Goal: Navigation & Orientation: Find specific page/section

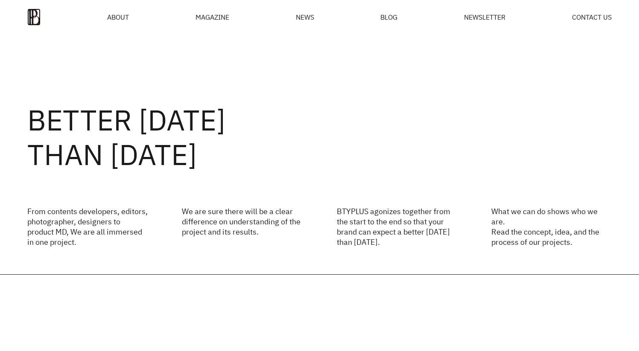
click at [28, 18] on img at bounding box center [33, 17] width 13 height 17
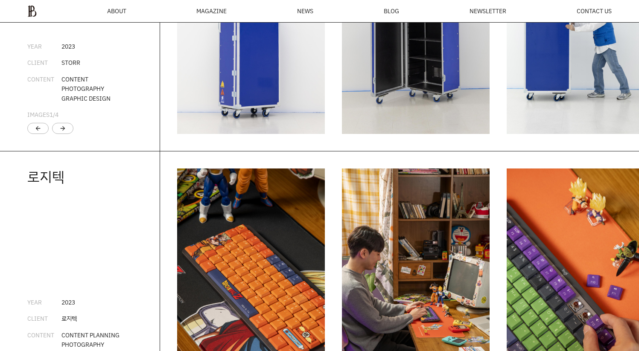
scroll to position [1404, 0]
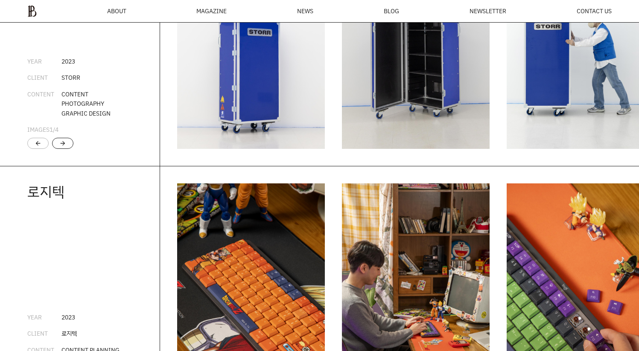
click at [69, 149] on div "arrow_forward" at bounding box center [62, 143] width 21 height 11
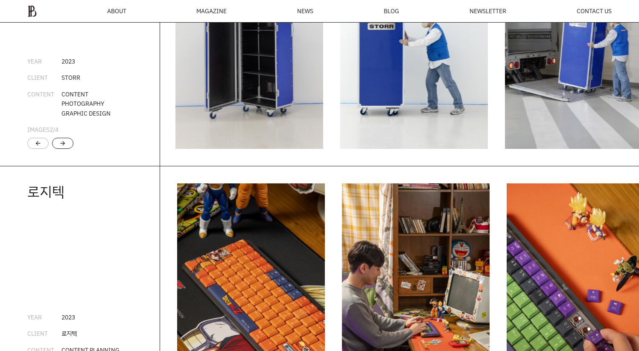
click at [69, 149] on div "arrow_forward" at bounding box center [62, 143] width 21 height 11
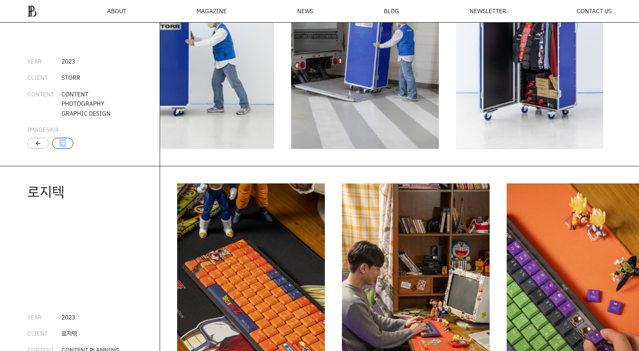
click at [69, 149] on div "arrow_forward" at bounding box center [62, 143] width 21 height 11
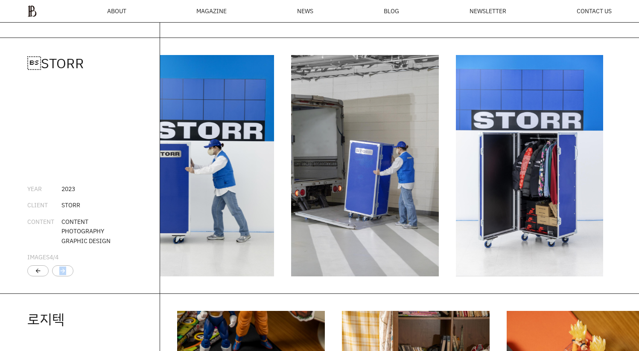
scroll to position [1188, 0]
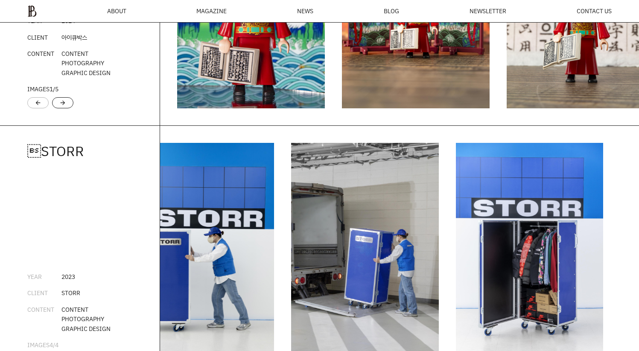
click at [67, 108] on div "arrow_forward" at bounding box center [62, 102] width 21 height 11
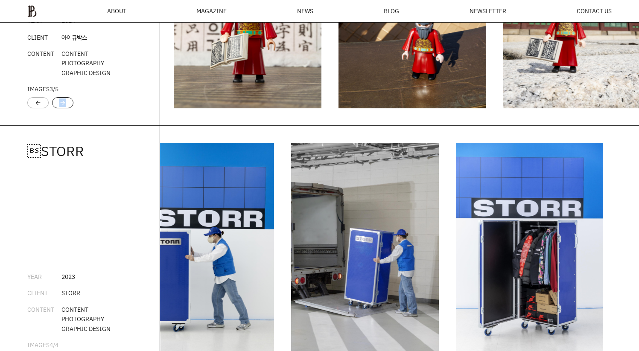
click at [67, 108] on div "arrow_forward" at bounding box center [62, 102] width 21 height 11
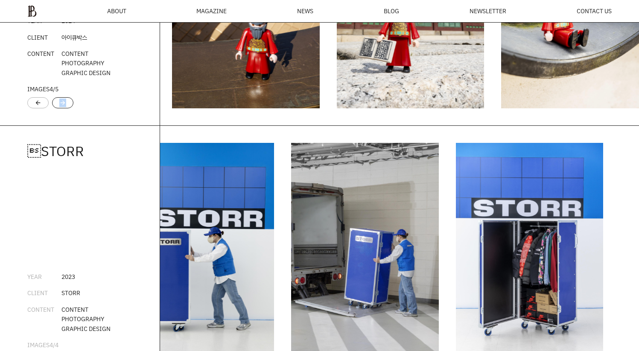
click at [67, 108] on div "arrow_forward" at bounding box center [62, 102] width 21 height 11
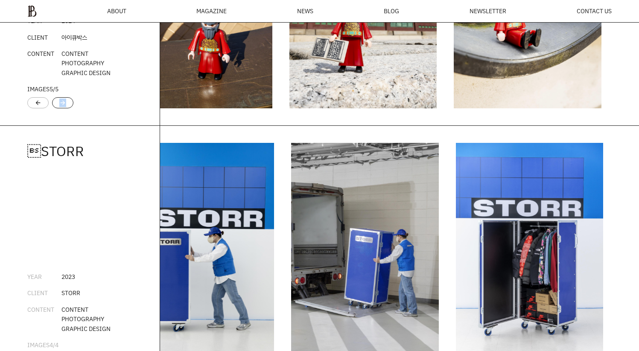
click at [67, 108] on div "arrow_forward" at bounding box center [62, 102] width 21 height 11
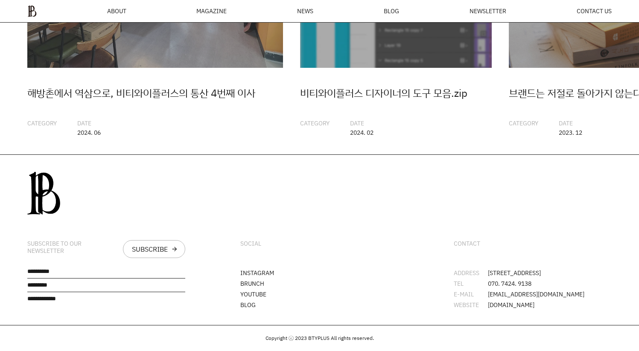
scroll to position [2104, 0]
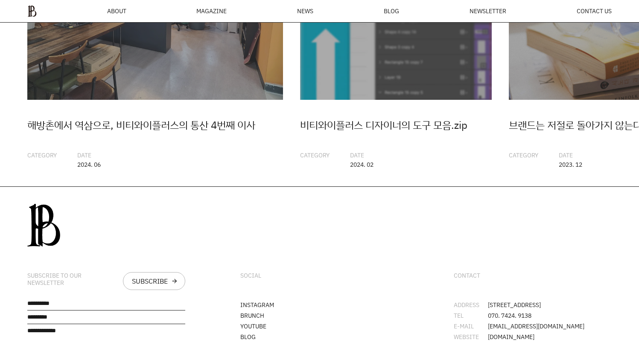
click at [426, 100] on img "2 / 20" at bounding box center [396, 4] width 192 height 192
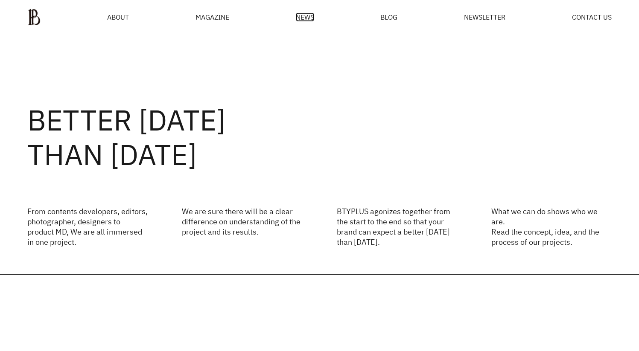
click at [305, 20] on span "NEWS" at bounding box center [305, 17] width 18 height 7
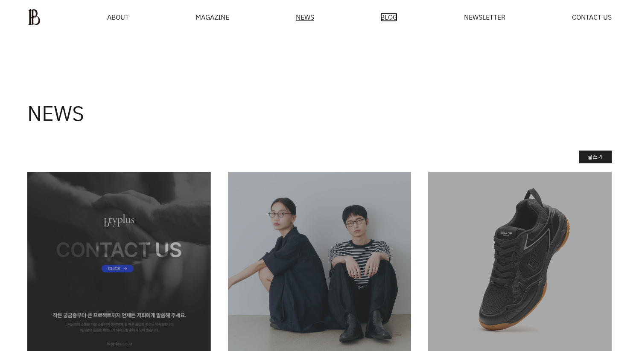
click at [393, 17] on span "BLOG" at bounding box center [388, 17] width 17 height 7
click at [218, 17] on div "MAGAZINE" at bounding box center [212, 17] width 34 height 7
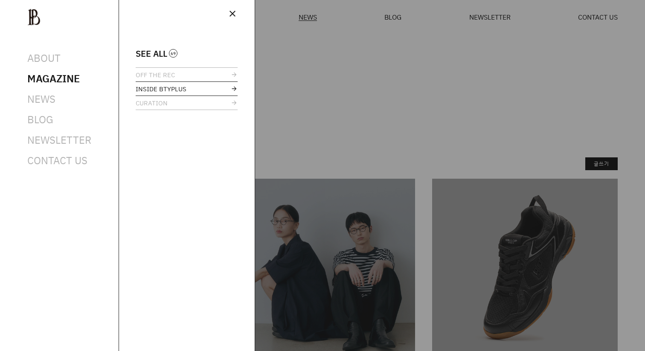
click at [151, 83] on link "INSIDE BTYPLUS" at bounding box center [187, 89] width 102 height 14
